Goal: Information Seeking & Learning: Learn about a topic

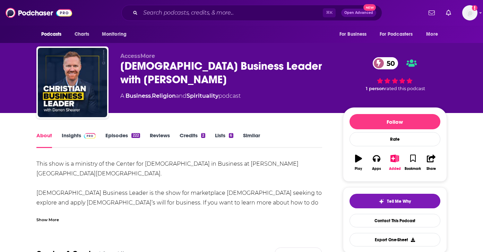
click at [131, 135] on link "Episodes 222" at bounding box center [122, 140] width 34 height 16
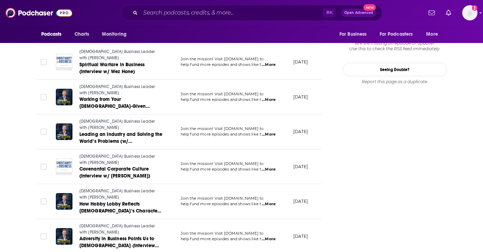
scroll to position [828, 0]
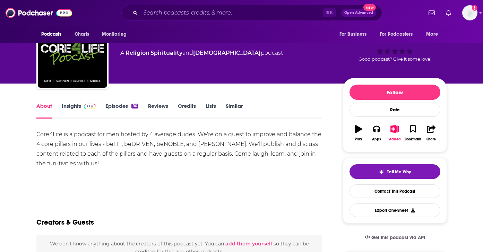
scroll to position [30, 0]
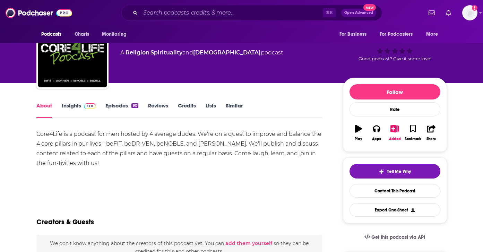
click at [126, 105] on link "Episodes 90" at bounding box center [121, 110] width 33 height 16
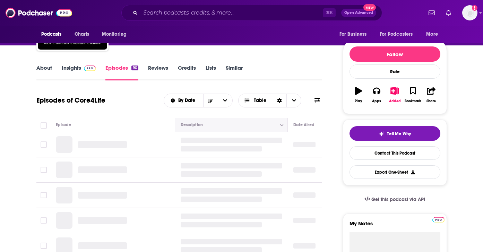
scroll to position [69, 0]
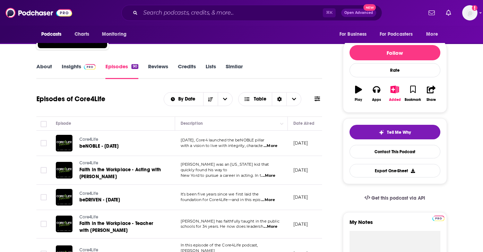
click at [273, 146] on span "...More" at bounding box center [271, 146] width 14 height 6
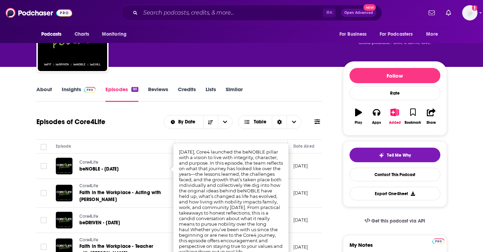
scroll to position [43, 0]
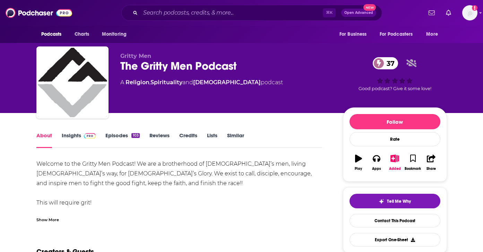
click at [73, 138] on link "Insights" at bounding box center [79, 140] width 34 height 16
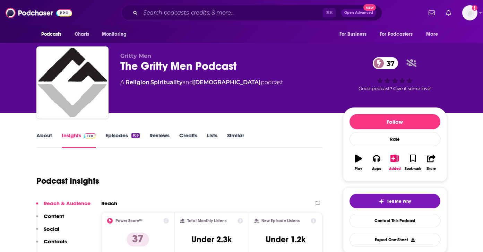
click at [45, 137] on link "About" at bounding box center [44, 140] width 16 height 16
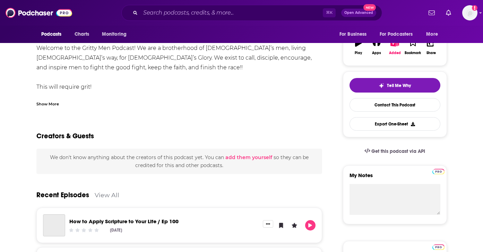
scroll to position [141, 0]
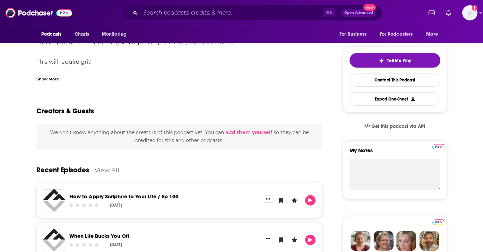
click at [46, 79] on div "Show More" at bounding box center [47, 78] width 23 height 7
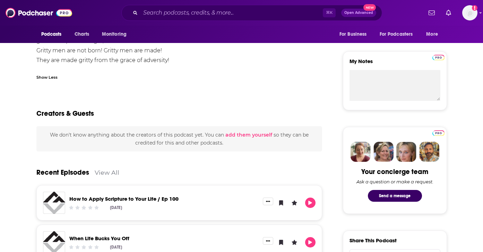
scroll to position [0, 0]
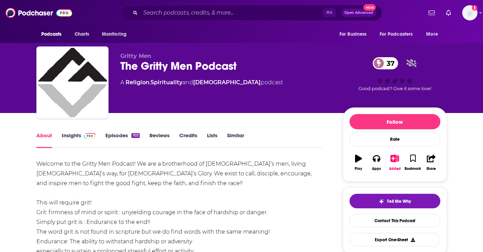
click at [123, 140] on link "Episodes 103" at bounding box center [122, 140] width 34 height 16
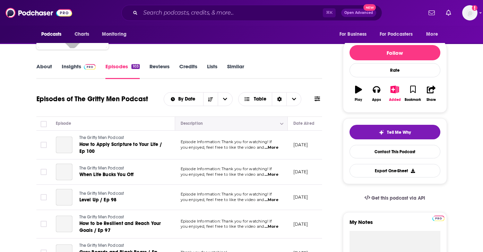
scroll to position [72, 0]
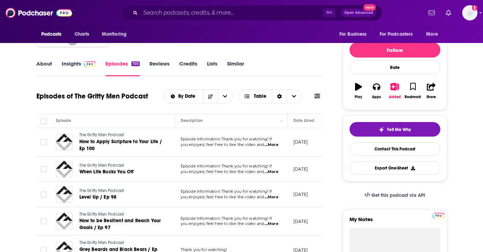
click at [273, 144] on span "...More" at bounding box center [272, 145] width 14 height 6
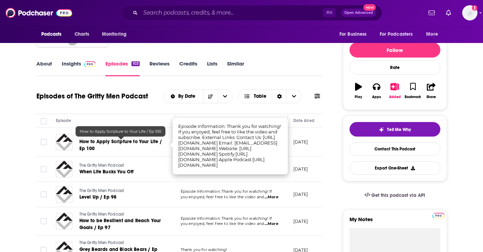
click at [156, 140] on span "How to Apply Scripture to Your Life / Ep 100" at bounding box center [120, 145] width 83 height 13
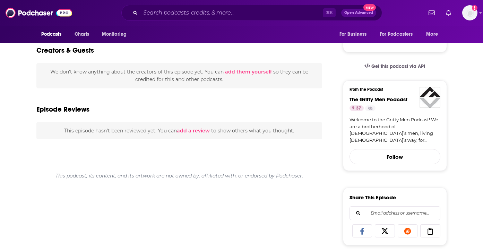
scroll to position [146, 0]
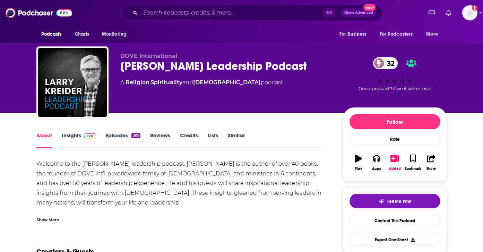
click at [54, 217] on div "Show More" at bounding box center [47, 219] width 23 height 7
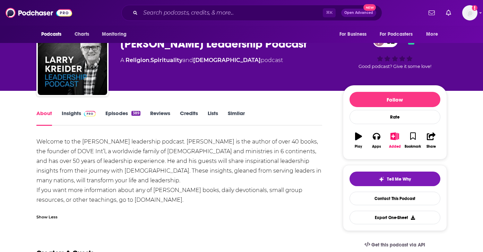
scroll to position [23, 0]
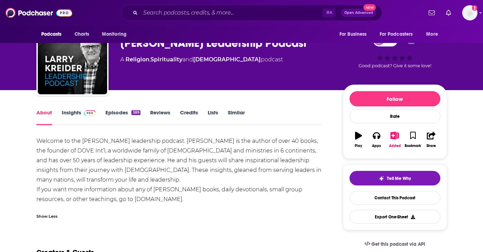
click at [175, 199] on div "Welcome to the [PERSON_NAME] leadership podcast. [PERSON_NAME] is the author of…" at bounding box center [179, 170] width 286 height 68
drag, startPoint x: 179, startPoint y: 199, endPoint x: 134, endPoint y: 198, distance: 45.1
click at [134, 198] on div "Welcome to the [PERSON_NAME] leadership podcast. [PERSON_NAME] is the author of…" at bounding box center [179, 170] width 286 height 68
copy div "[DOMAIN_NAME]."
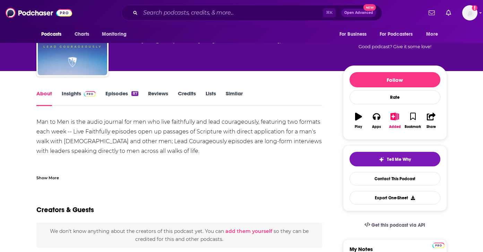
scroll to position [44, 0]
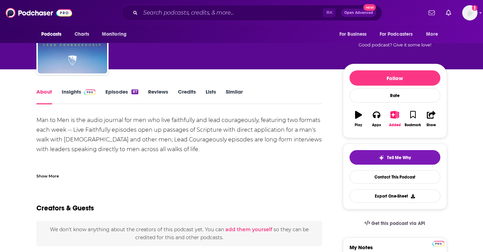
click at [53, 174] on div "Show More" at bounding box center [47, 175] width 23 height 7
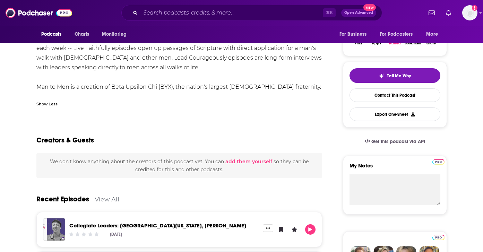
scroll to position [226, 0]
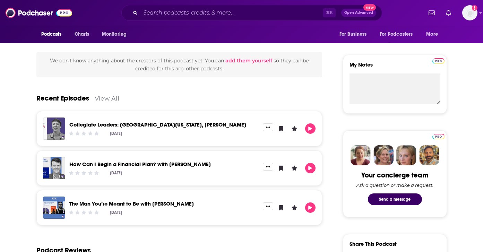
click at [141, 127] on link "Collegiate Leaders: [GEOGRAPHIC_DATA][US_STATE], [PERSON_NAME]" at bounding box center [157, 124] width 177 height 7
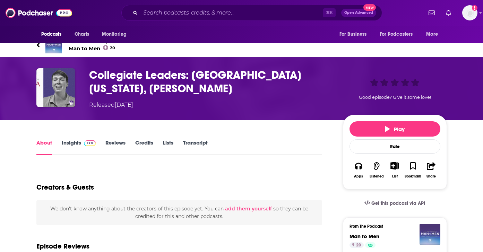
scroll to position [2, 0]
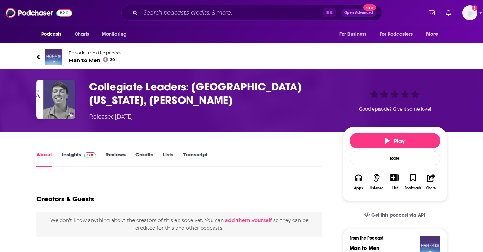
click at [69, 157] on link "Insights" at bounding box center [79, 159] width 34 height 16
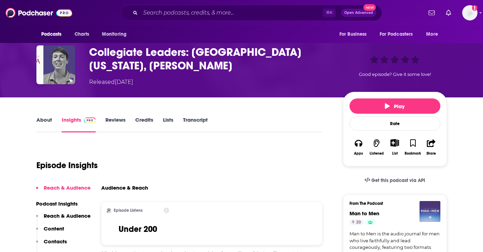
scroll to position [12, 0]
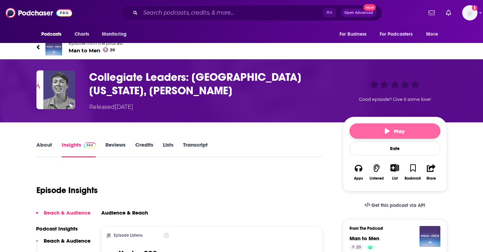
click at [384, 130] on button "Play" at bounding box center [395, 130] width 91 height 15
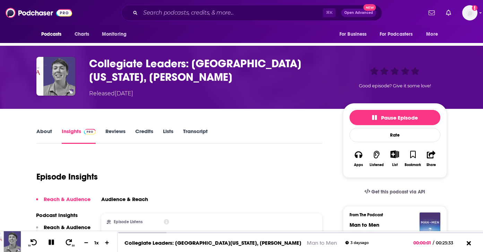
scroll to position [27, 0]
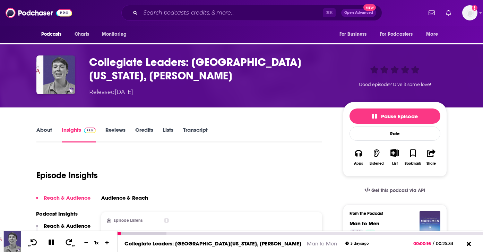
click at [307, 245] on link "Man to Men" at bounding box center [322, 243] width 30 height 7
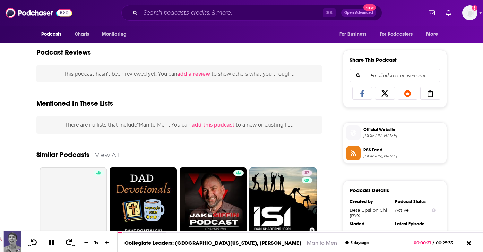
scroll to position [413, 0]
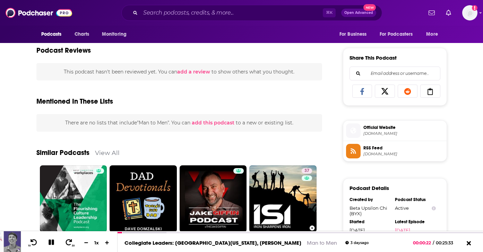
click at [369, 134] on span "byx.org" at bounding box center [403, 133] width 80 height 5
drag, startPoint x: 129, startPoint y: 233, endPoint x: 115, endPoint y: 233, distance: 14.6
click at [115, 233] on div "10 30 1 x Collegiate Leaders: University of Alabama, Davis Catlin Man to Men 3 …" at bounding box center [241, 241] width 483 height 21
click at [121, 233] on div at bounding box center [124, 233] width 12 height 3
click at [118, 234] on div at bounding box center [120, 233] width 5 height 3
